Goal: Task Accomplishment & Management: Use online tool/utility

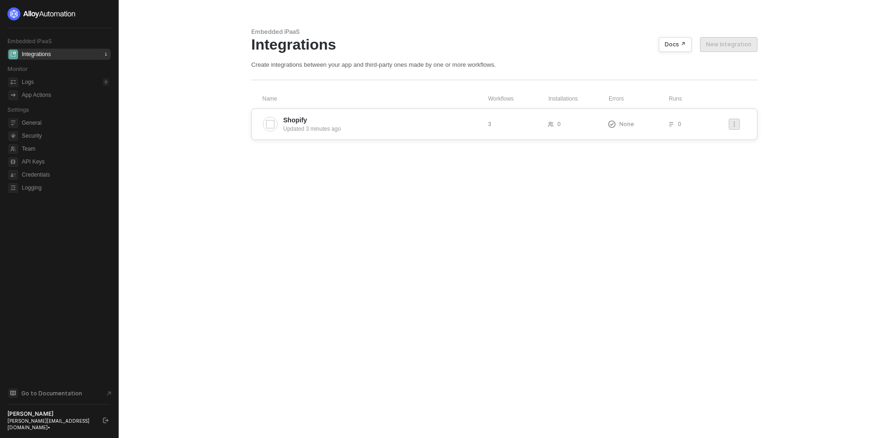
click at [328, 119] on span "Shopify" at bounding box center [381, 119] width 197 height 9
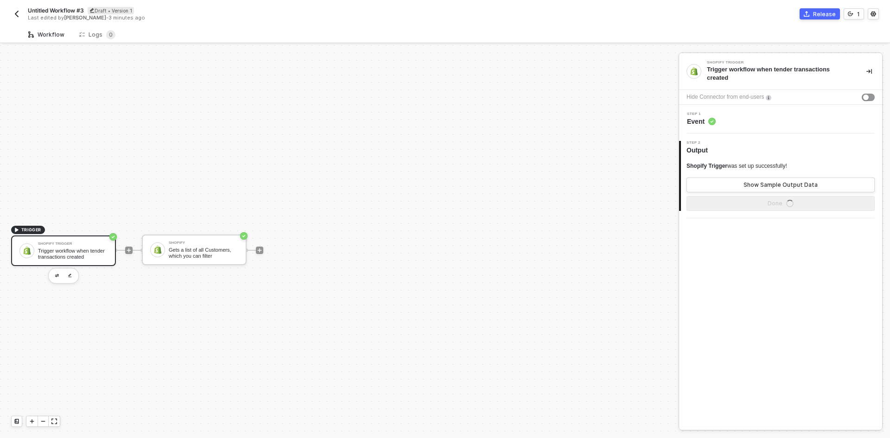
scroll to position [17, 0]
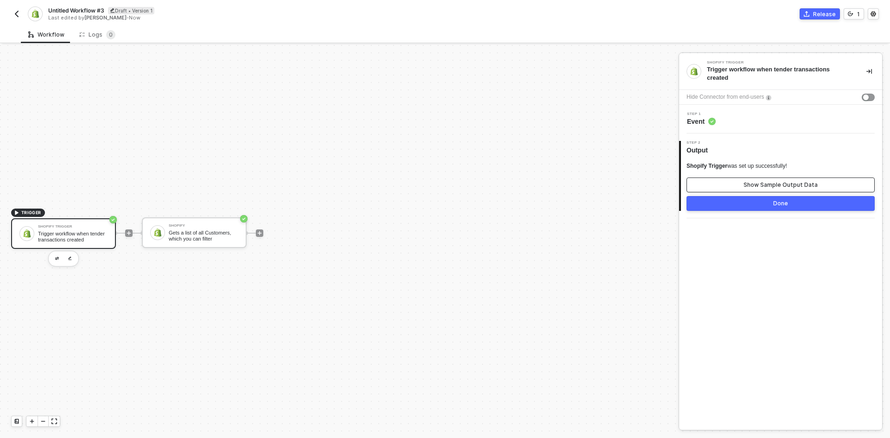
click at [733, 183] on button "Show Sample Output Data" at bounding box center [781, 185] width 188 height 15
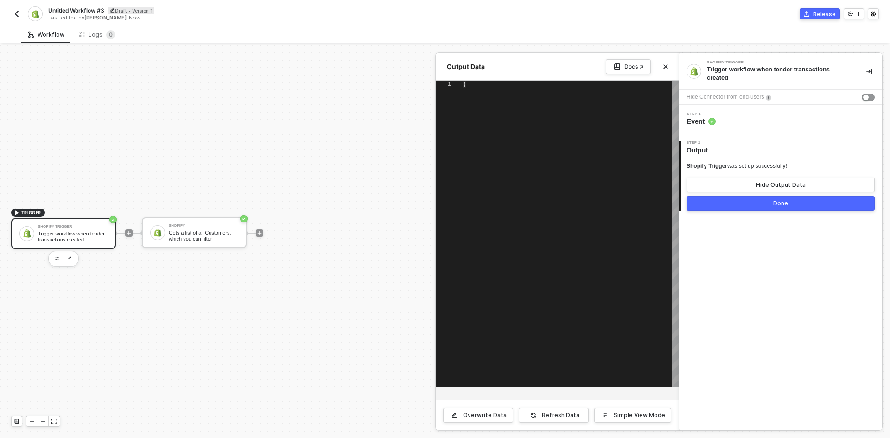
type textarea "{ "id": "892524041", "order_id": "450789469", "amount": "250.94", "currency": "…"
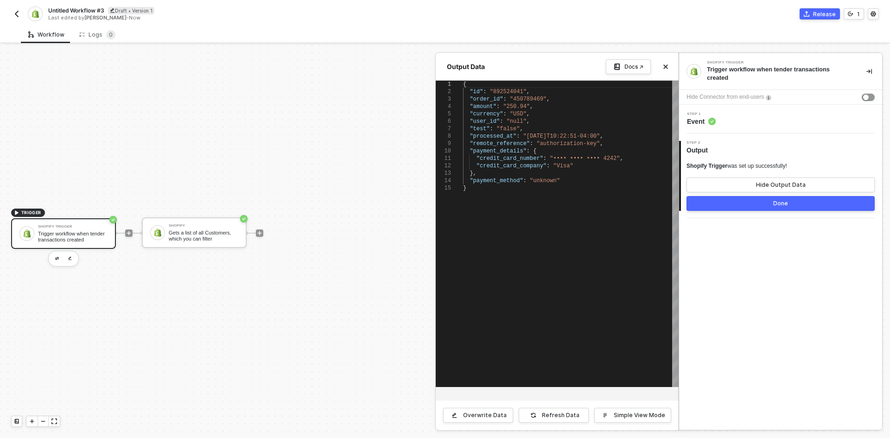
click at [143, 243] on div at bounding box center [445, 241] width 890 height 393
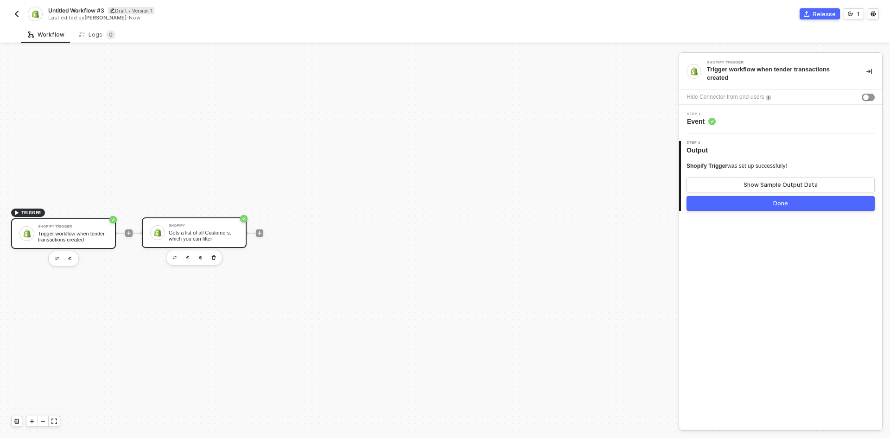
click at [158, 243] on div "Shopify Gets a list of all Customers, which you can filter" at bounding box center [194, 232] width 105 height 31
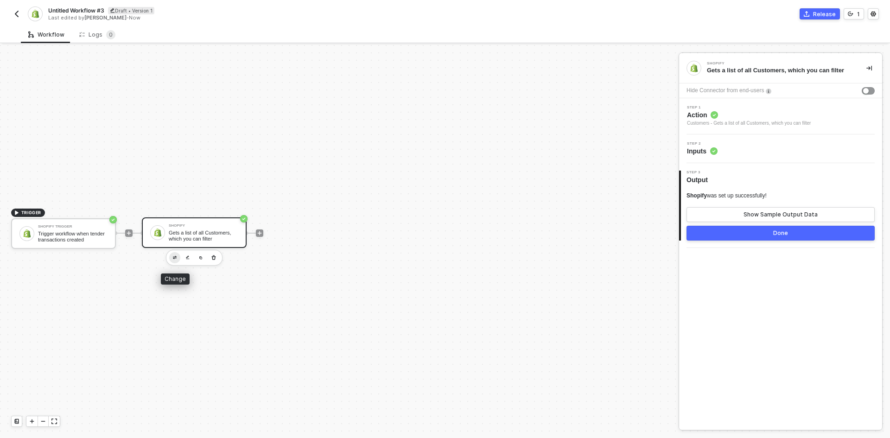
click at [170, 257] on button "button" at bounding box center [174, 257] width 11 height 11
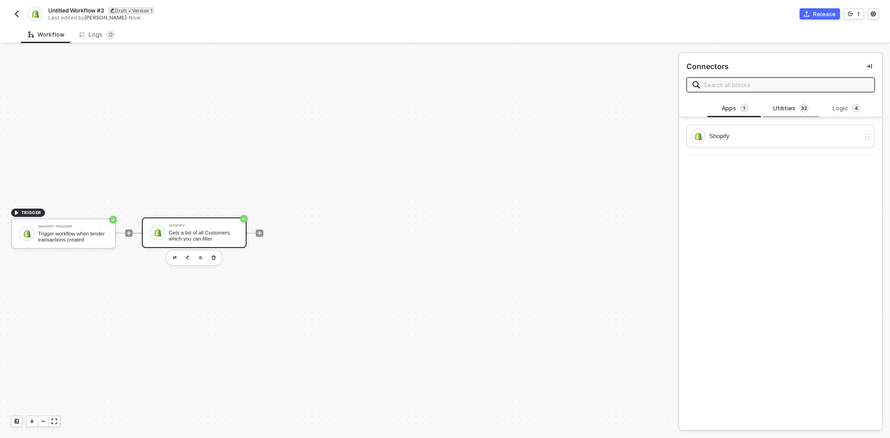
click at [774, 103] on div "Utilities 3 2" at bounding box center [791, 109] width 56 height 18
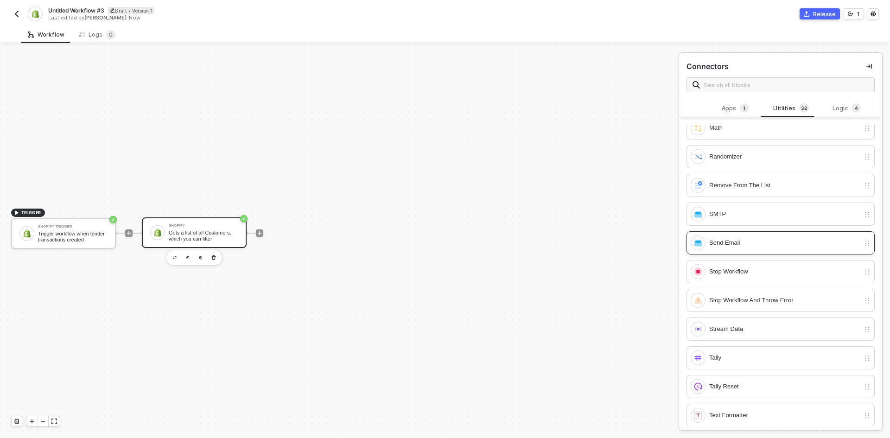
scroll to position [618, 0]
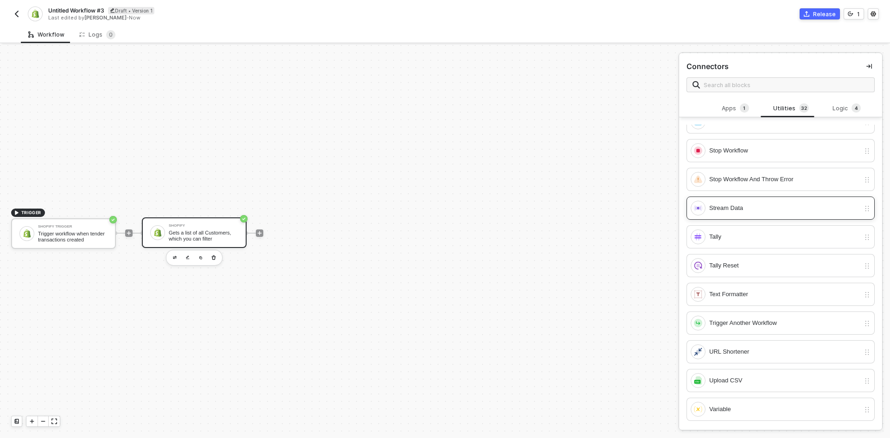
click at [729, 204] on div "Stream Data" at bounding box center [784, 208] width 151 height 10
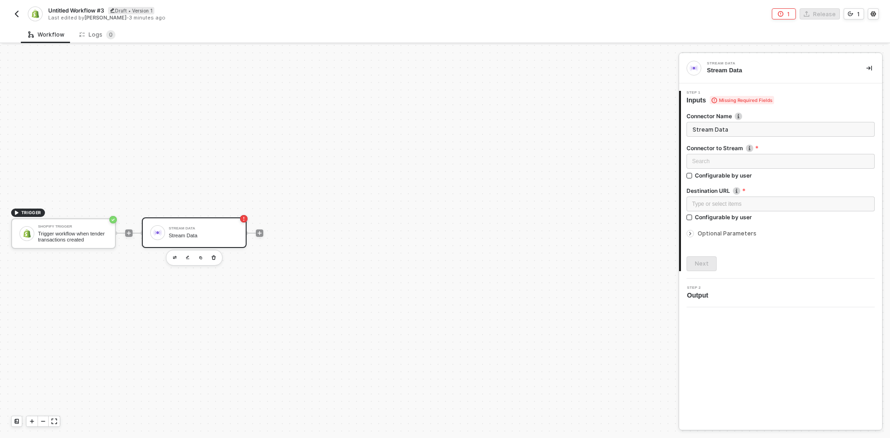
click at [57, 7] on span "Untitled Workflow #3" at bounding box center [76, 10] width 56 height 8
click at [57, 7] on input "Untitled Workflow #3" at bounding box center [127, 10] width 158 height 11
type input "Tender Transaction Created Sync"
click button "Save" at bounding box center [219, 10] width 22 height 11
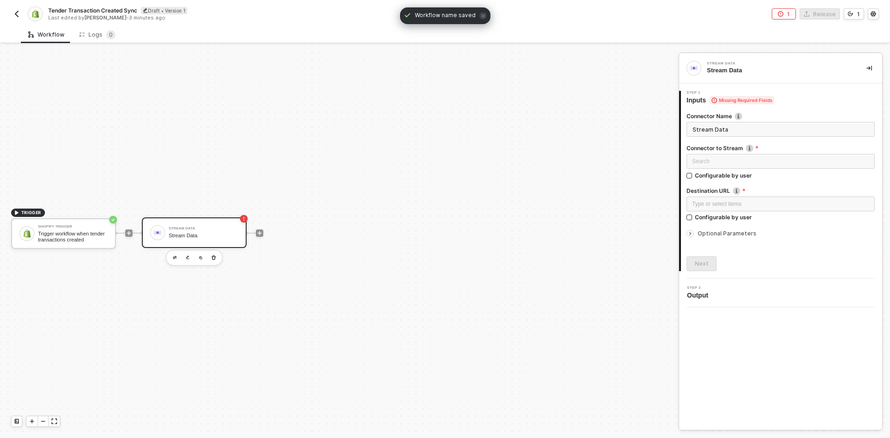
click at [14, 11] on img "button" at bounding box center [16, 13] width 7 height 7
